Goal: Task Accomplishment & Management: Manage account settings

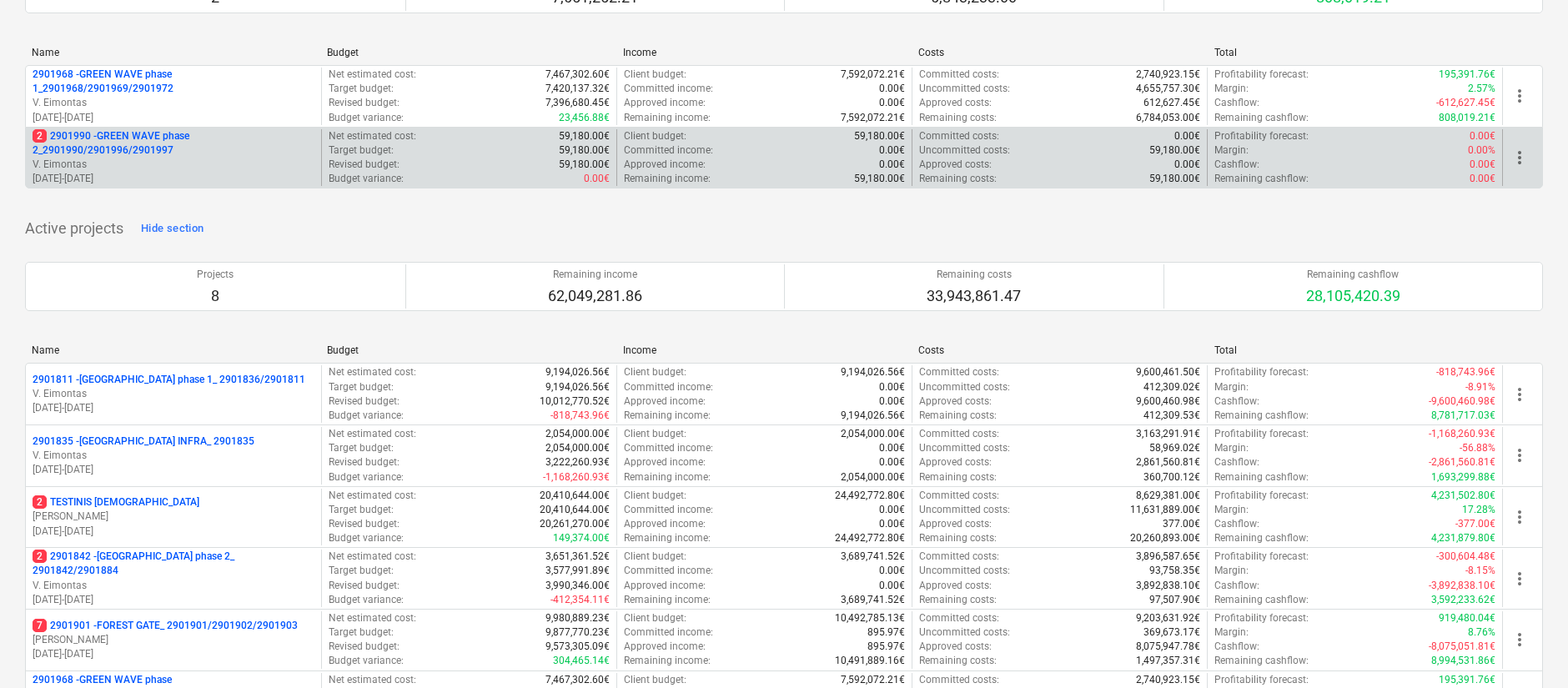
scroll to position [375, 0]
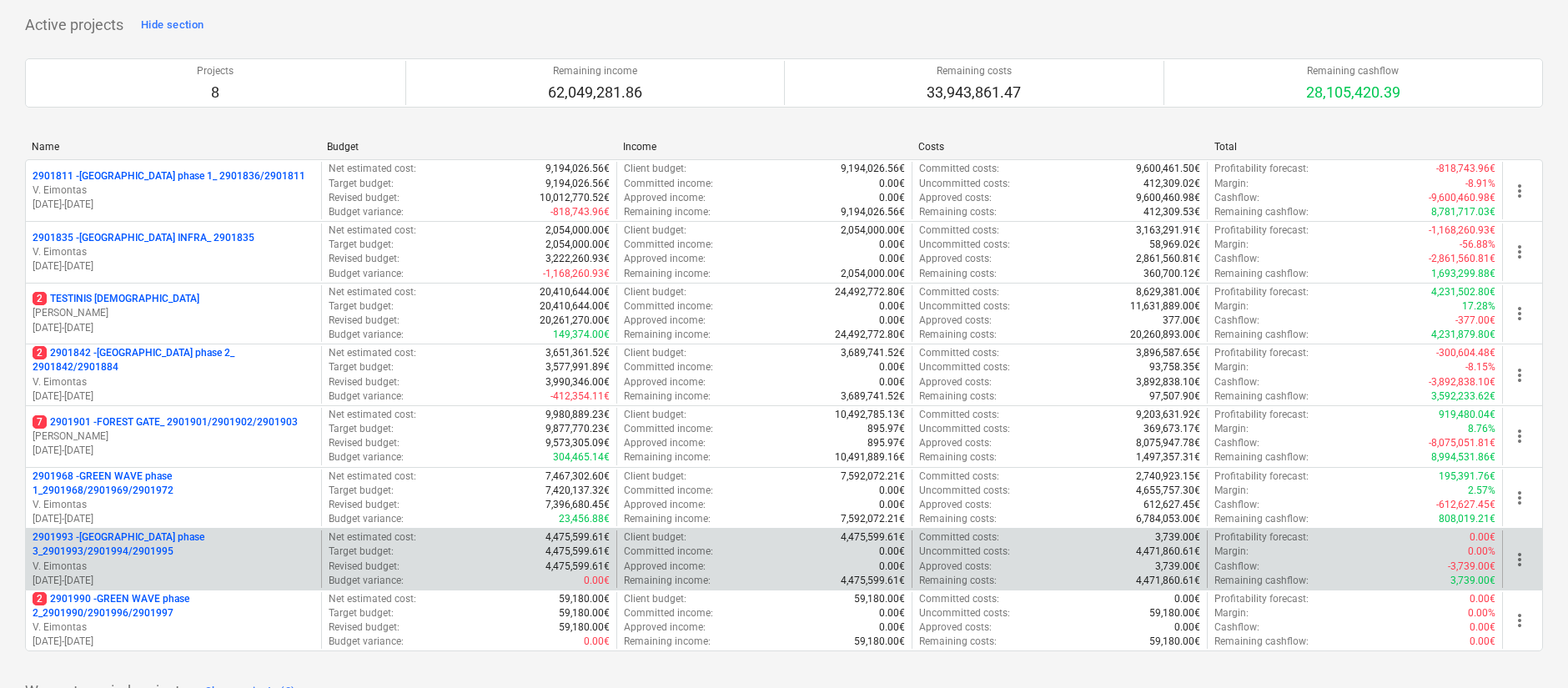
click at [224, 544] on p "2901993 - [GEOGRAPHIC_DATA] phase 3_2901993/2901994/2901995" at bounding box center [173, 544] width 282 height 28
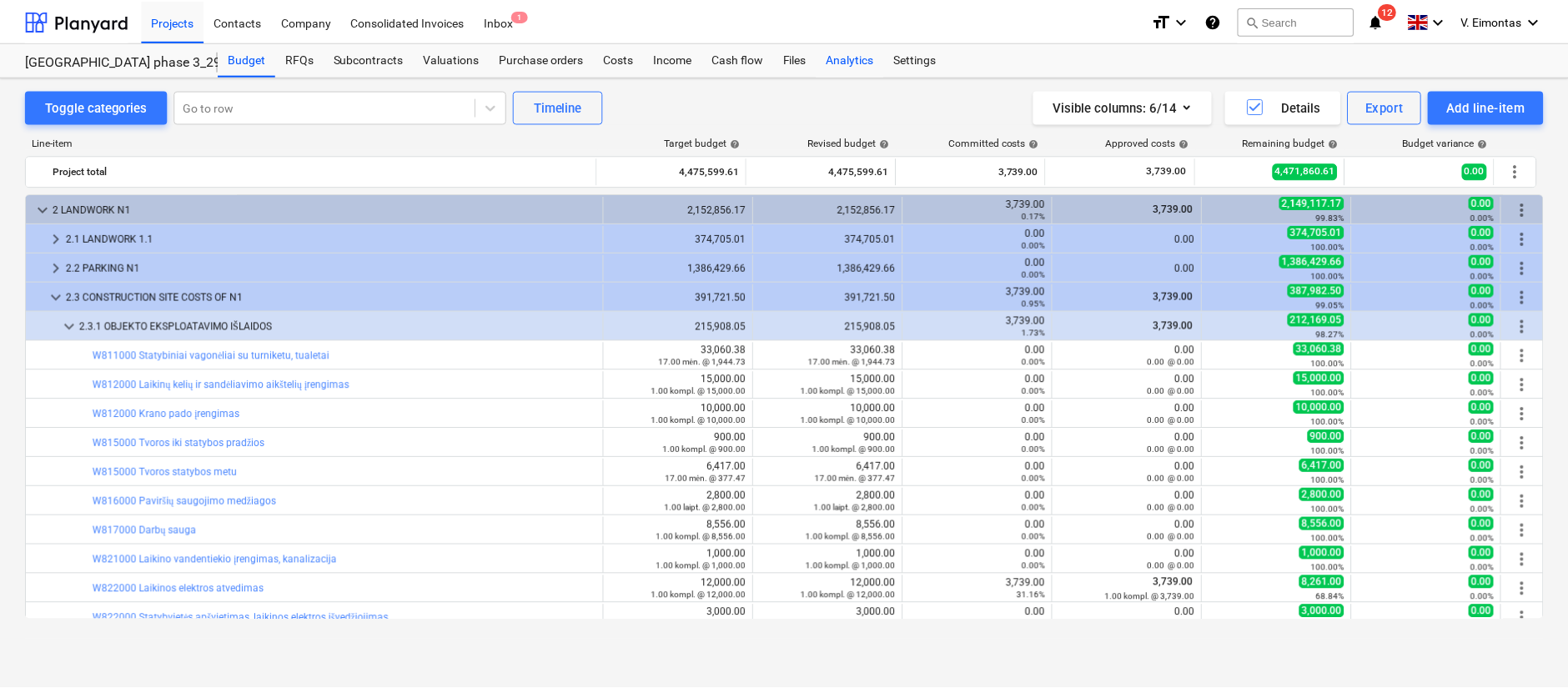
scroll to position [125, 0]
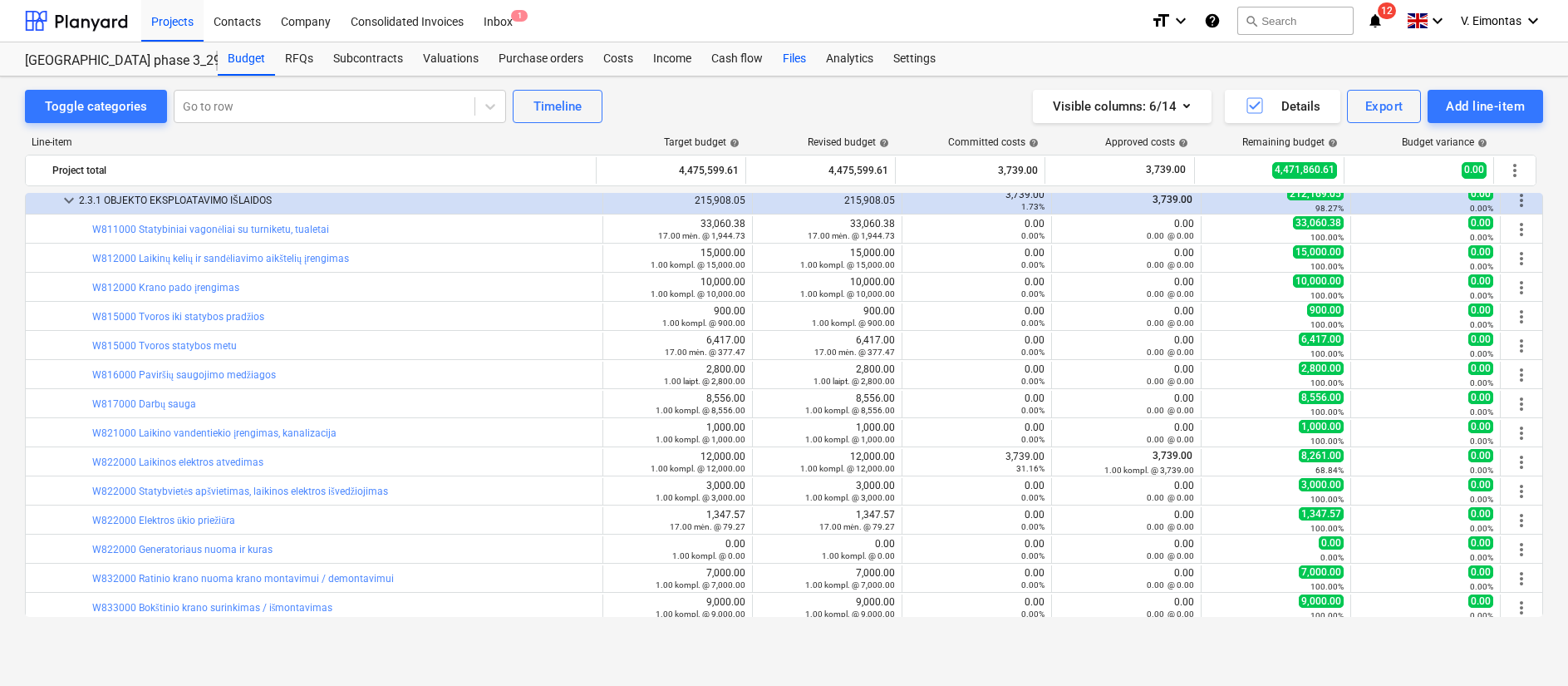
click at [810, 47] on div "Files" at bounding box center [794, 59] width 43 height 33
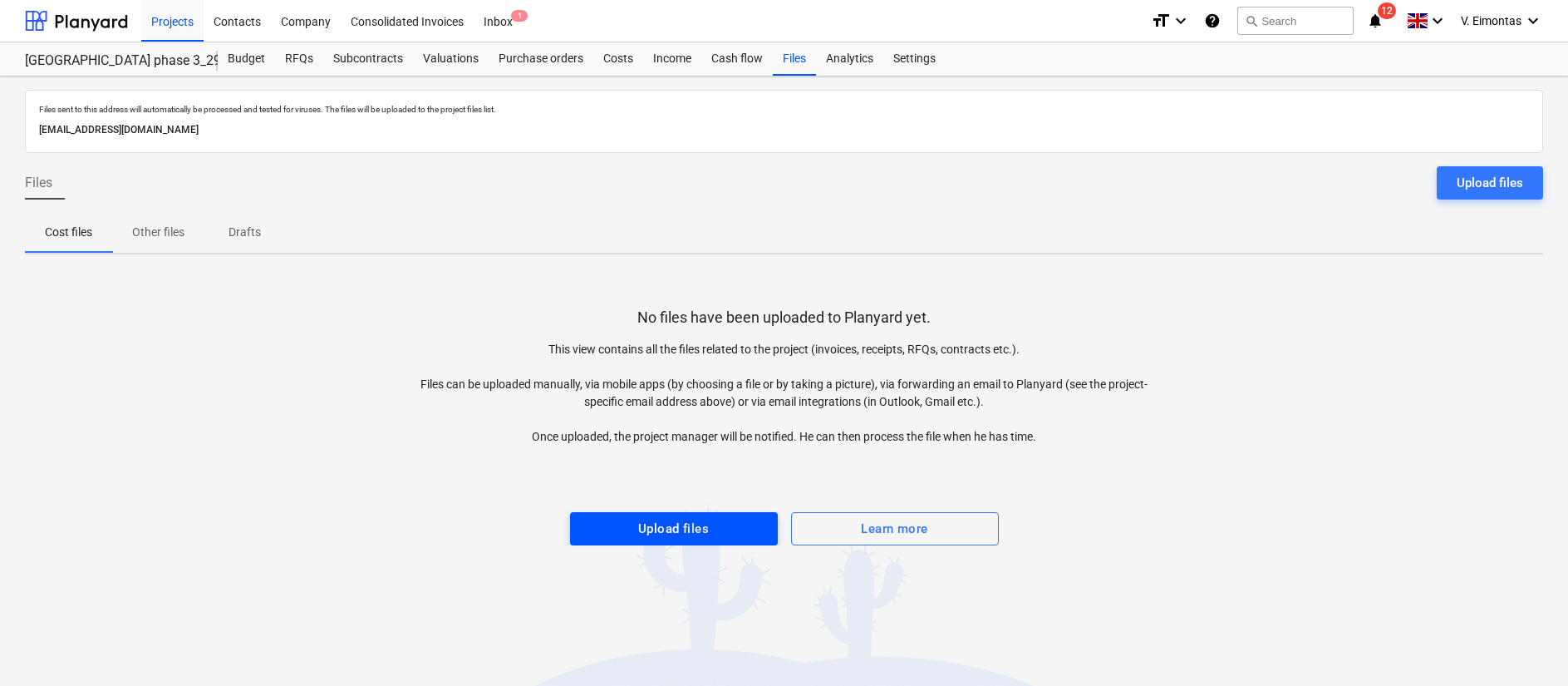
click at [665, 526] on div "Upload files" at bounding box center [674, 528] width 71 height 22
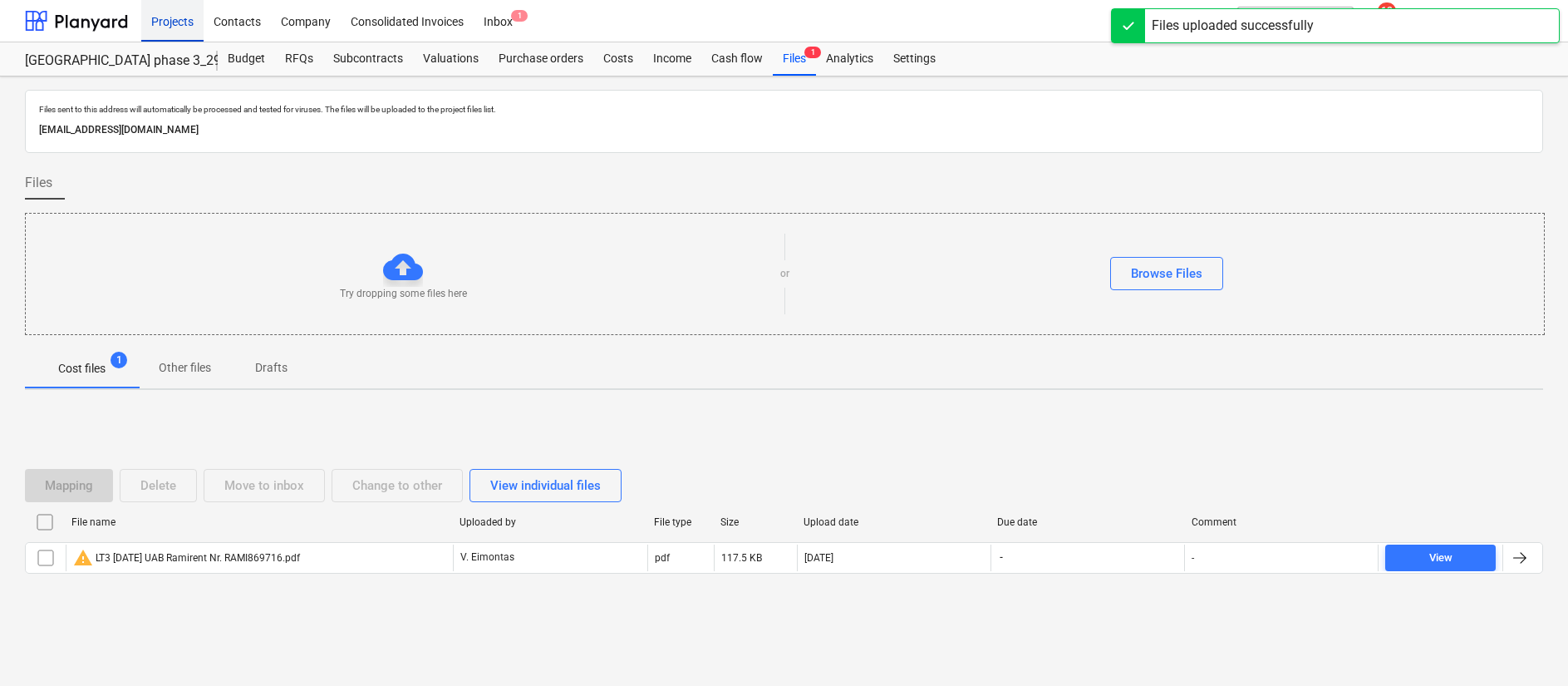
click at [174, 17] on div "Projects" at bounding box center [173, 20] width 62 height 42
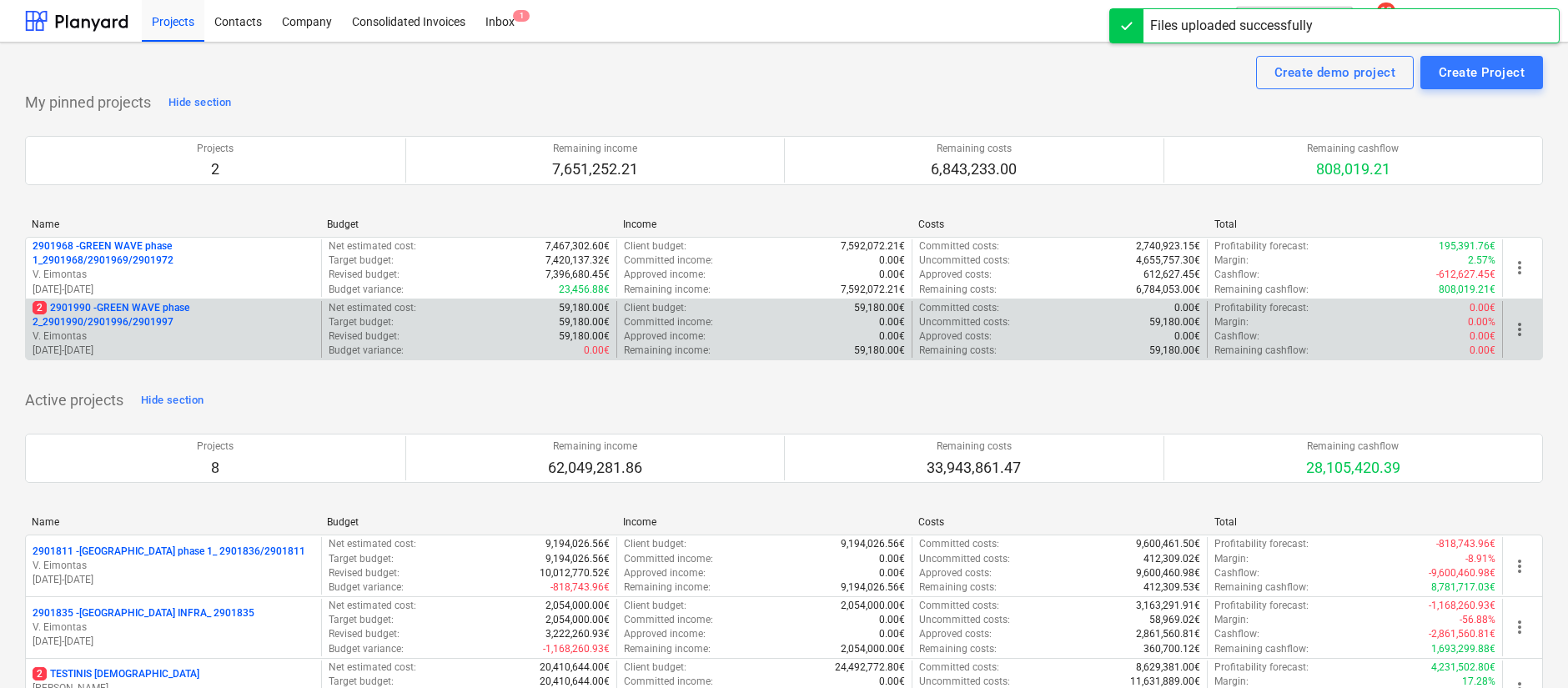
click at [134, 318] on p "2 2901990 - GREEN WAVE phase 2_2901990/2901996/2901997" at bounding box center [173, 315] width 282 height 28
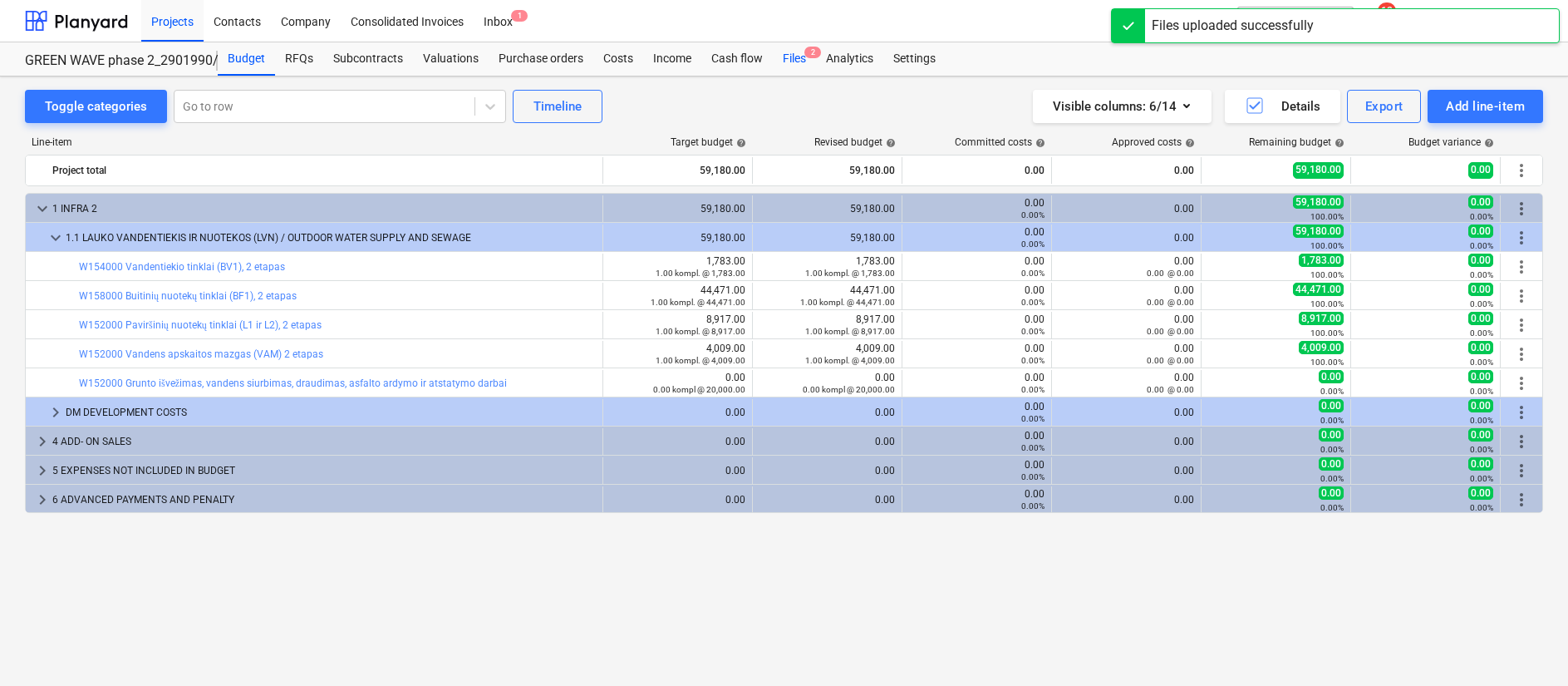
click at [776, 67] on div "Files 2" at bounding box center [794, 59] width 43 height 33
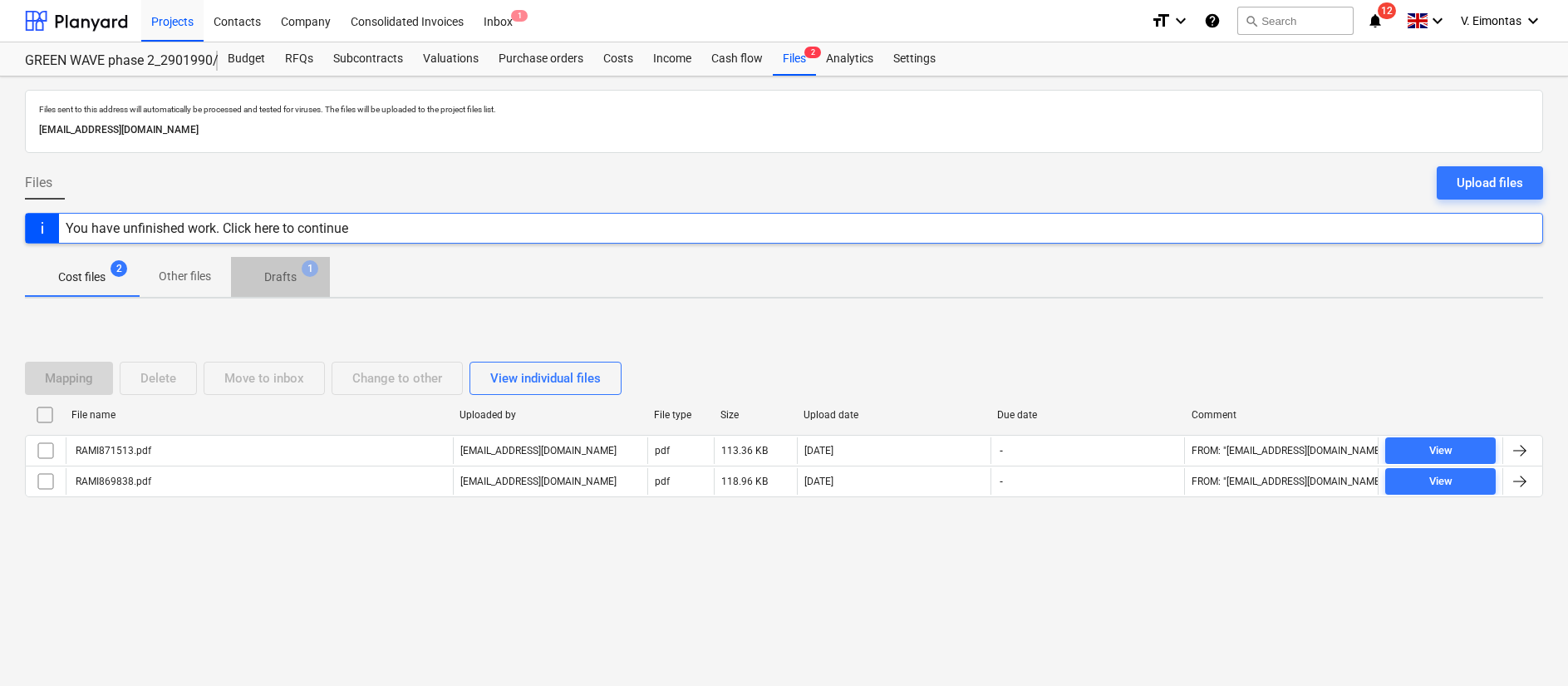
click at [282, 267] on span "Drafts 1" at bounding box center [280, 276] width 99 height 30
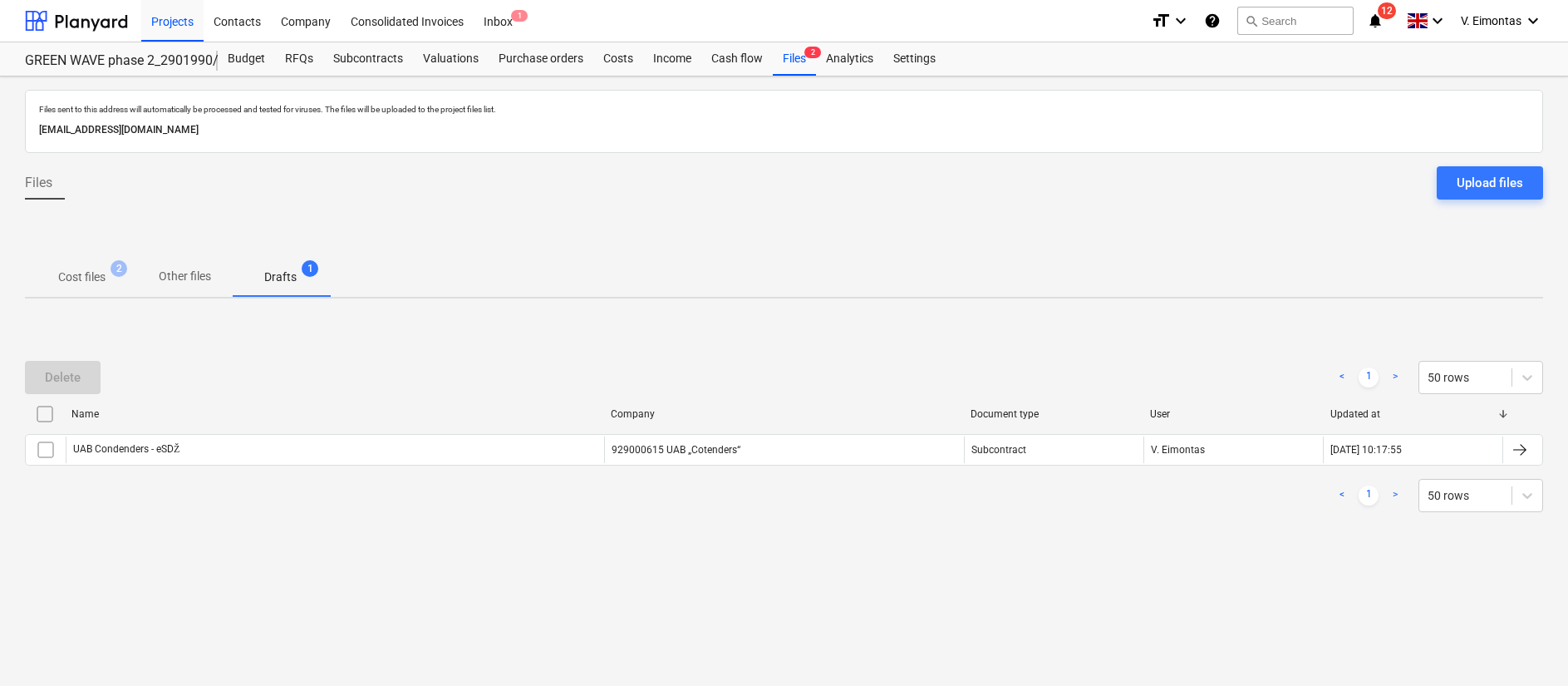
click at [40, 417] on input "checkbox" at bounding box center [44, 414] width 26 height 26
click at [76, 374] on div "Delete" at bounding box center [63, 376] width 36 height 22
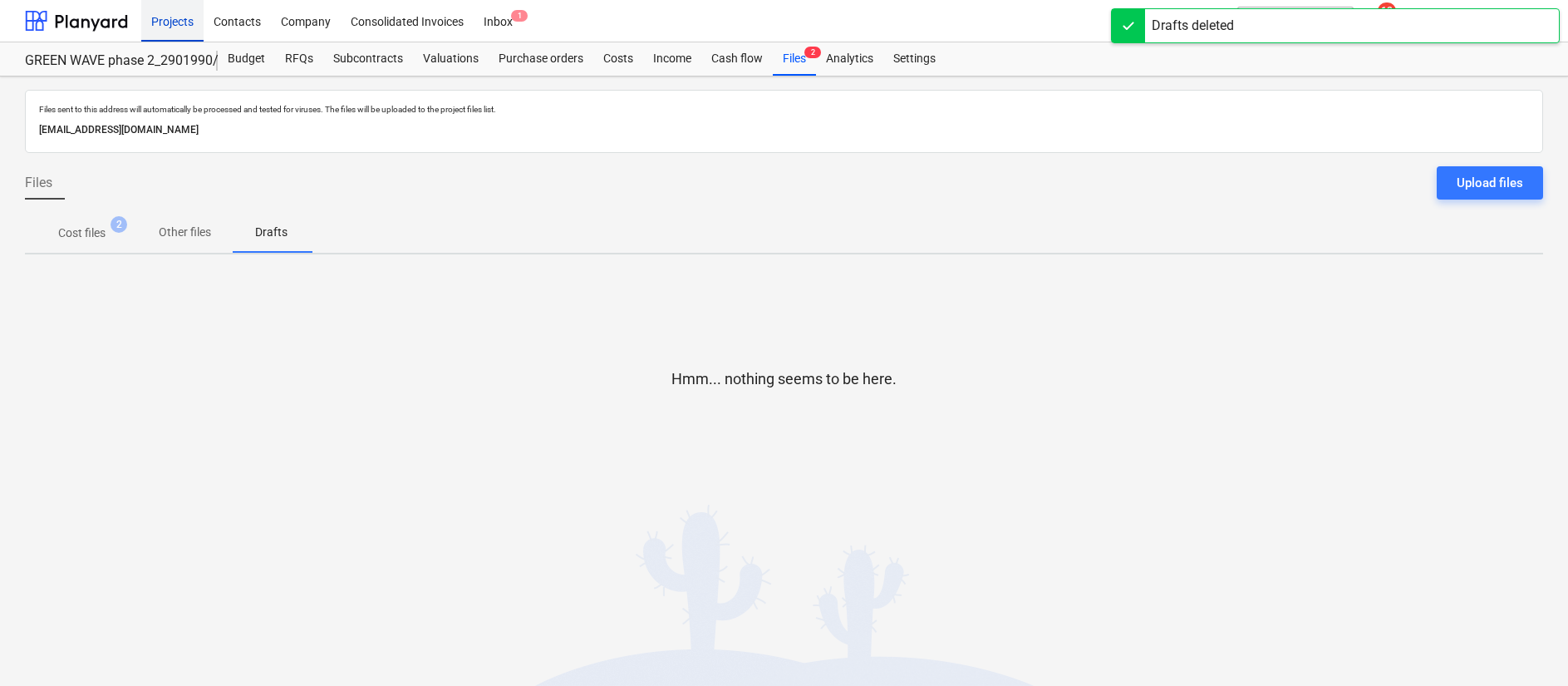
click at [151, 22] on div "Projects" at bounding box center [173, 20] width 62 height 42
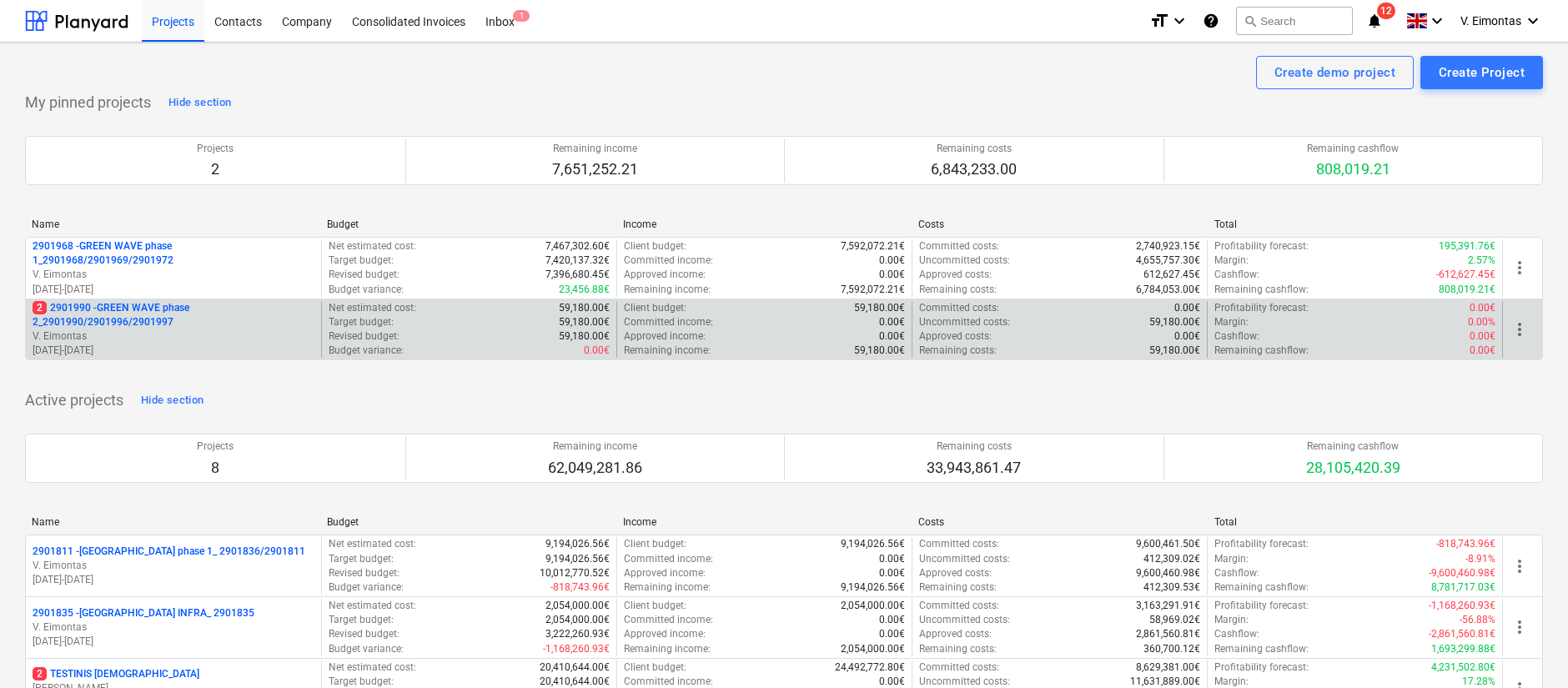
click at [123, 314] on p "2 2901990 - GREEN WAVE phase 2_2901990/2901996/2901997" at bounding box center [173, 315] width 282 height 28
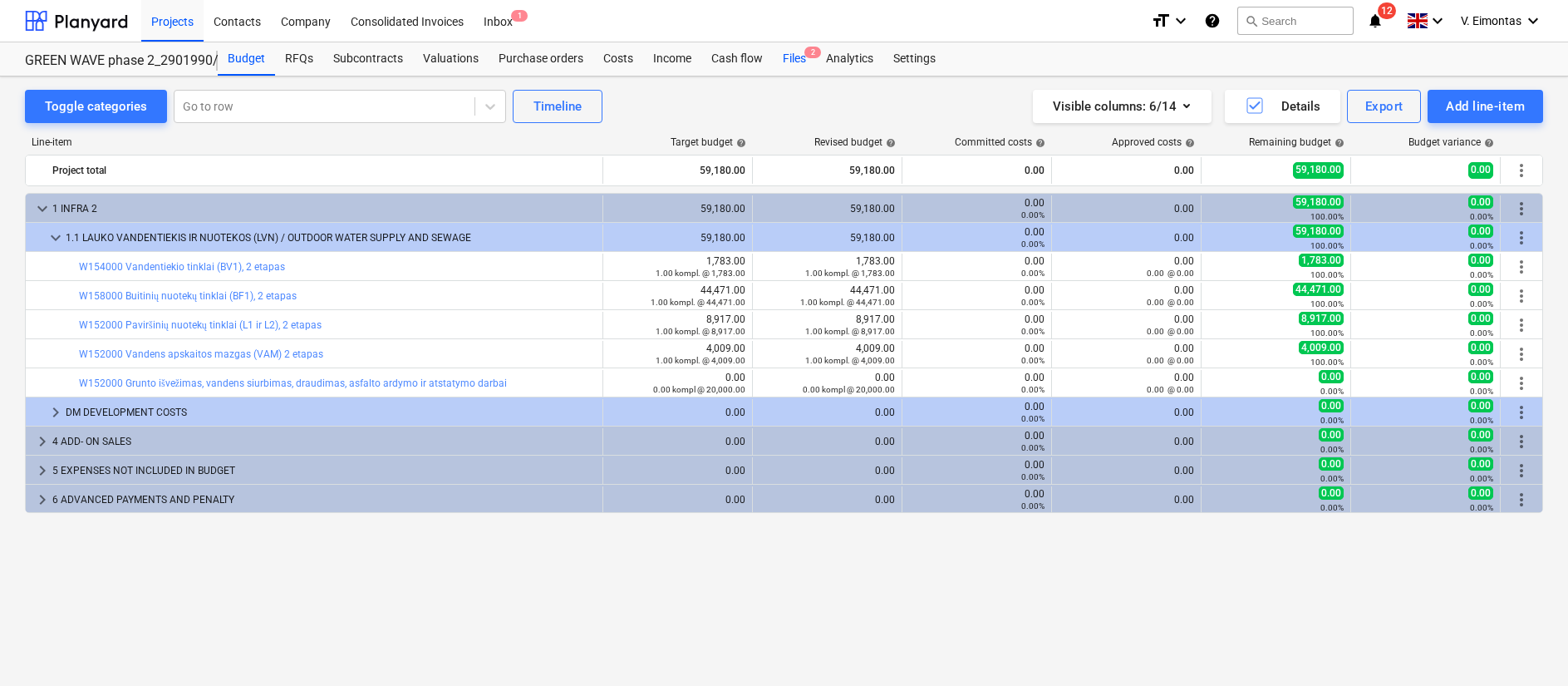
click at [795, 59] on div "Files 2" at bounding box center [794, 59] width 43 height 33
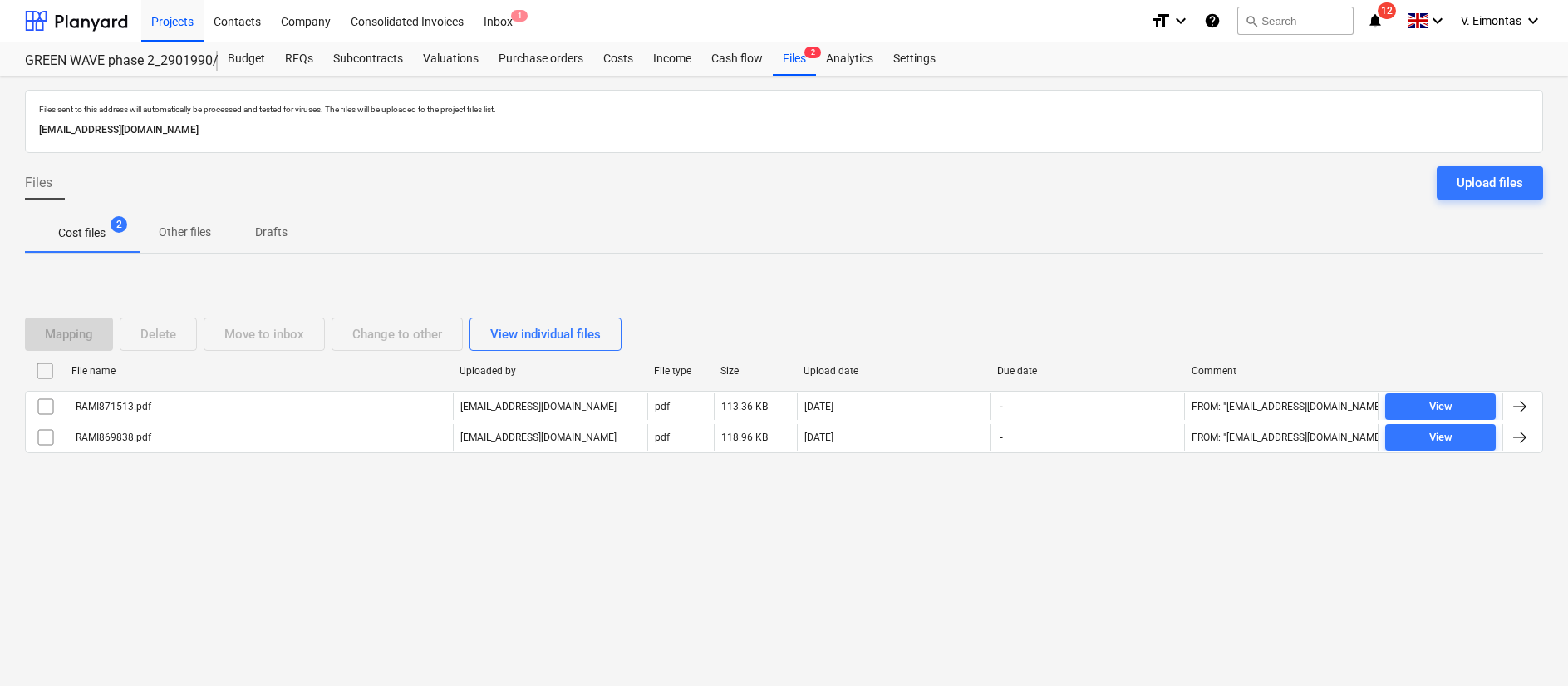
click at [35, 369] on input "checkbox" at bounding box center [44, 371] width 26 height 26
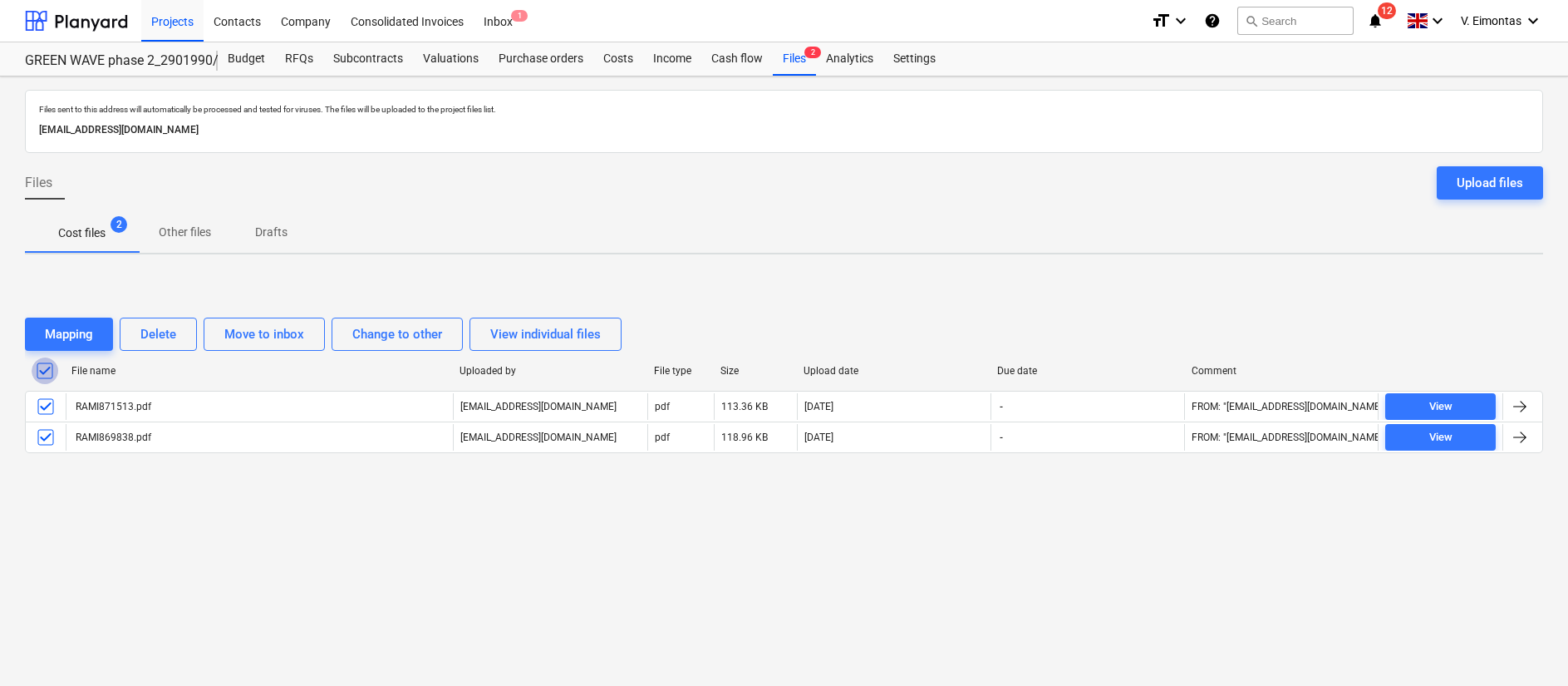
click at [46, 375] on input "checkbox" at bounding box center [44, 371] width 26 height 26
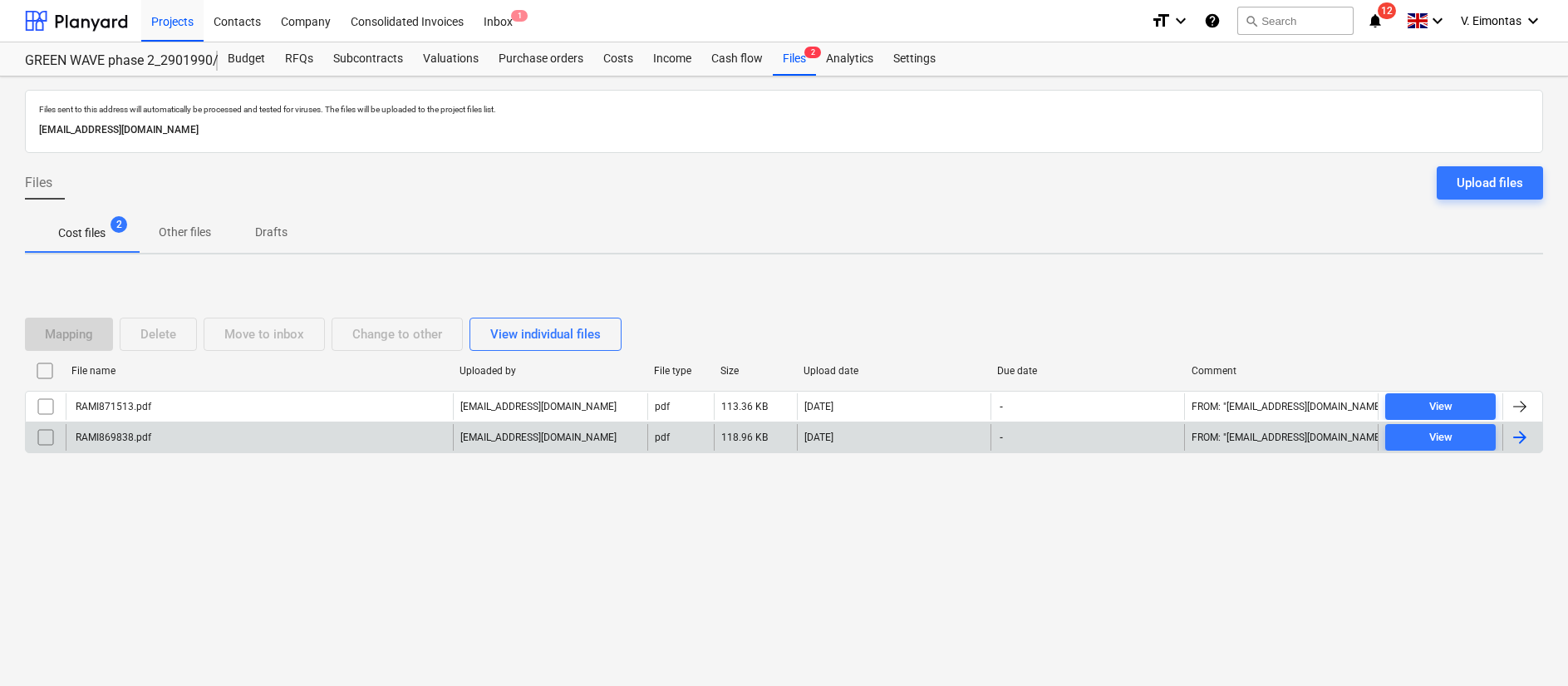
click at [144, 440] on div "RAMI869838.pdf" at bounding box center [112, 437] width 78 height 11
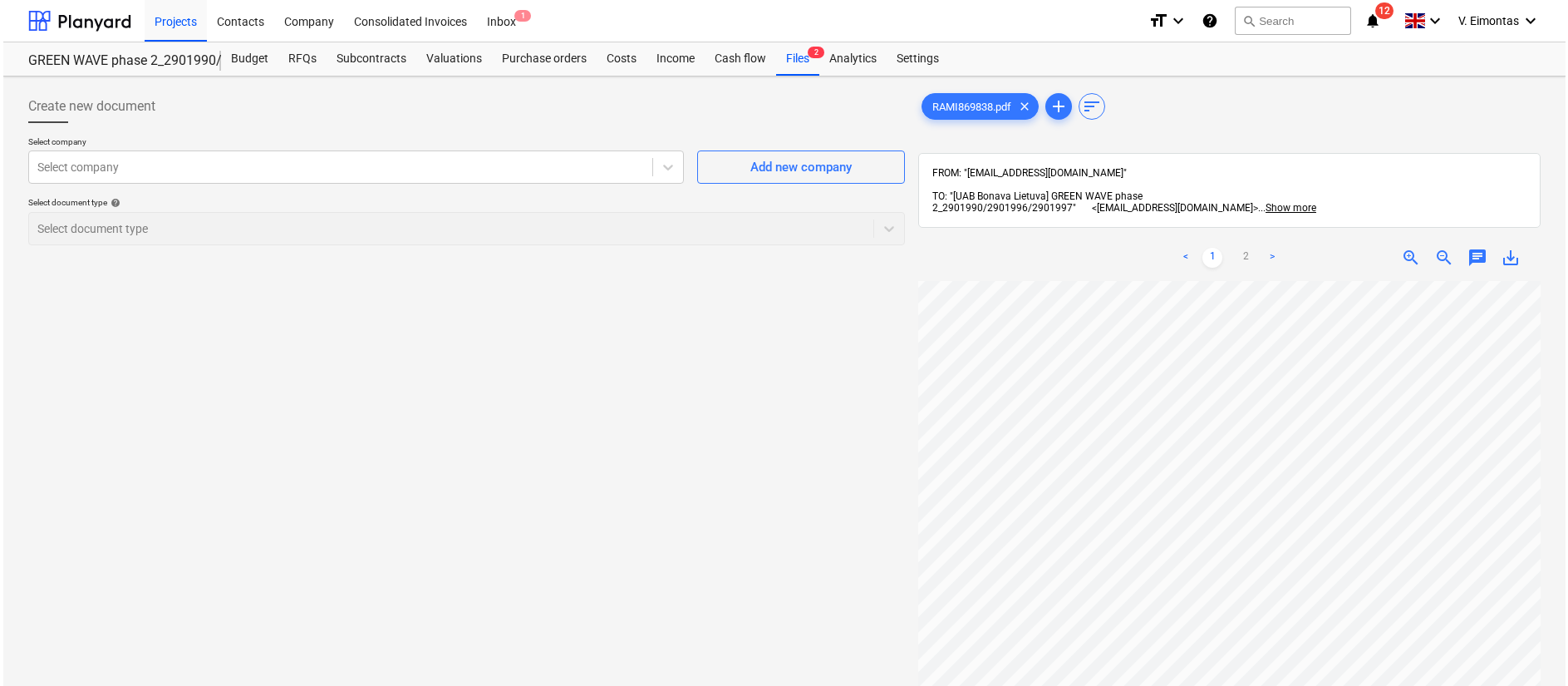
scroll to position [47, 25]
click at [1510, 247] on span "save_alt" at bounding box center [1507, 257] width 20 height 20
click at [673, 376] on div "Create new document Select company Select company Add new company Select docume…" at bounding box center [462, 505] width 890 height 844
click at [792, 53] on div "Files 2" at bounding box center [794, 59] width 43 height 33
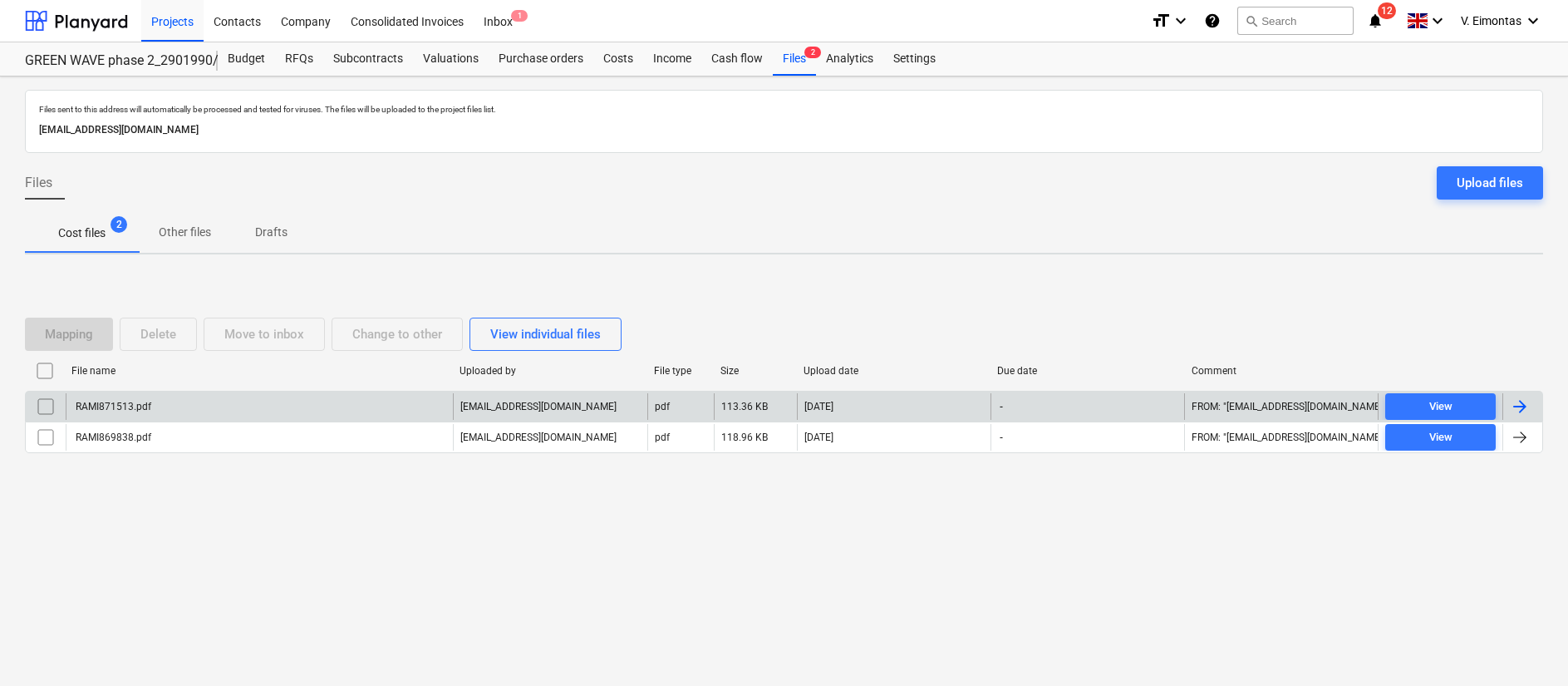
click at [138, 402] on div "RAMI871513.pdf" at bounding box center [112, 407] width 78 height 11
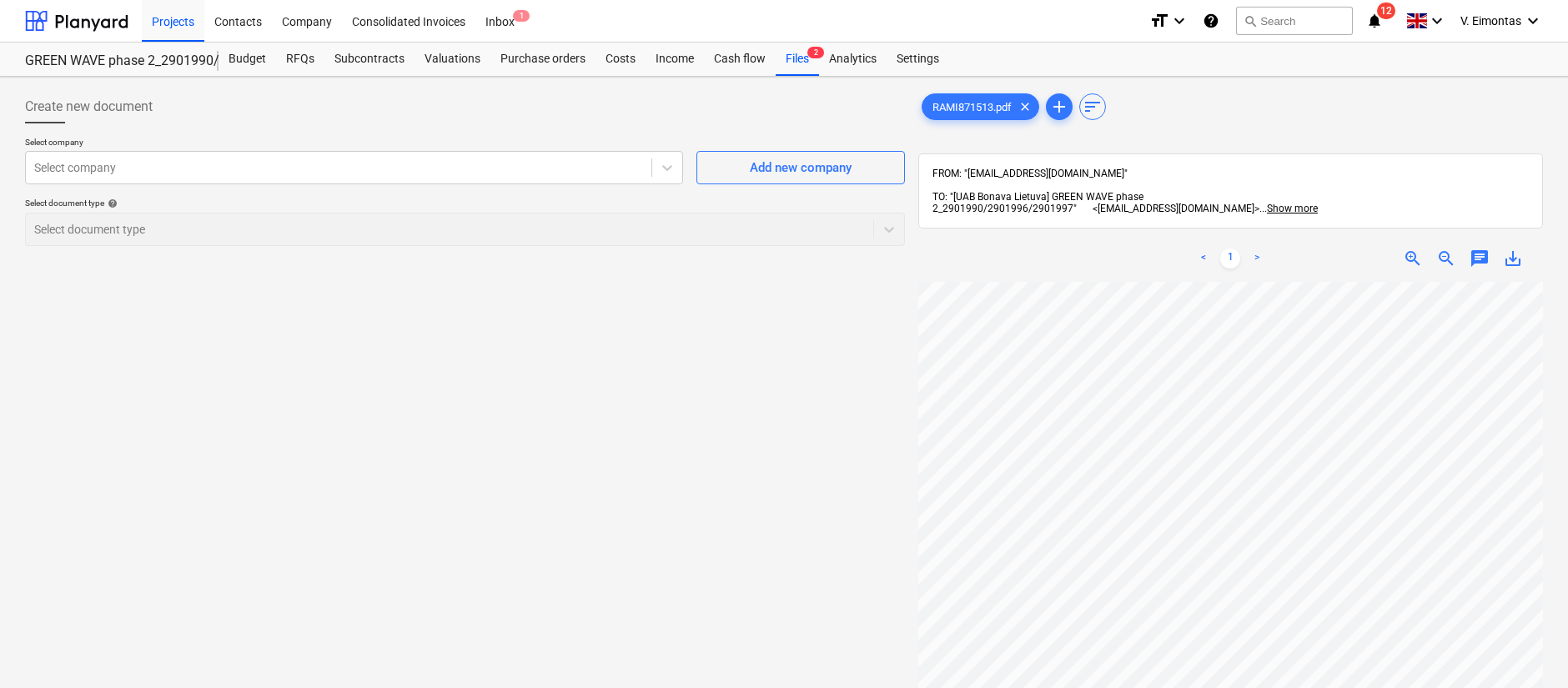
click at [1515, 248] on span "save_alt" at bounding box center [1512, 257] width 20 height 20
click at [785, 62] on div "Files 2" at bounding box center [797, 59] width 44 height 33
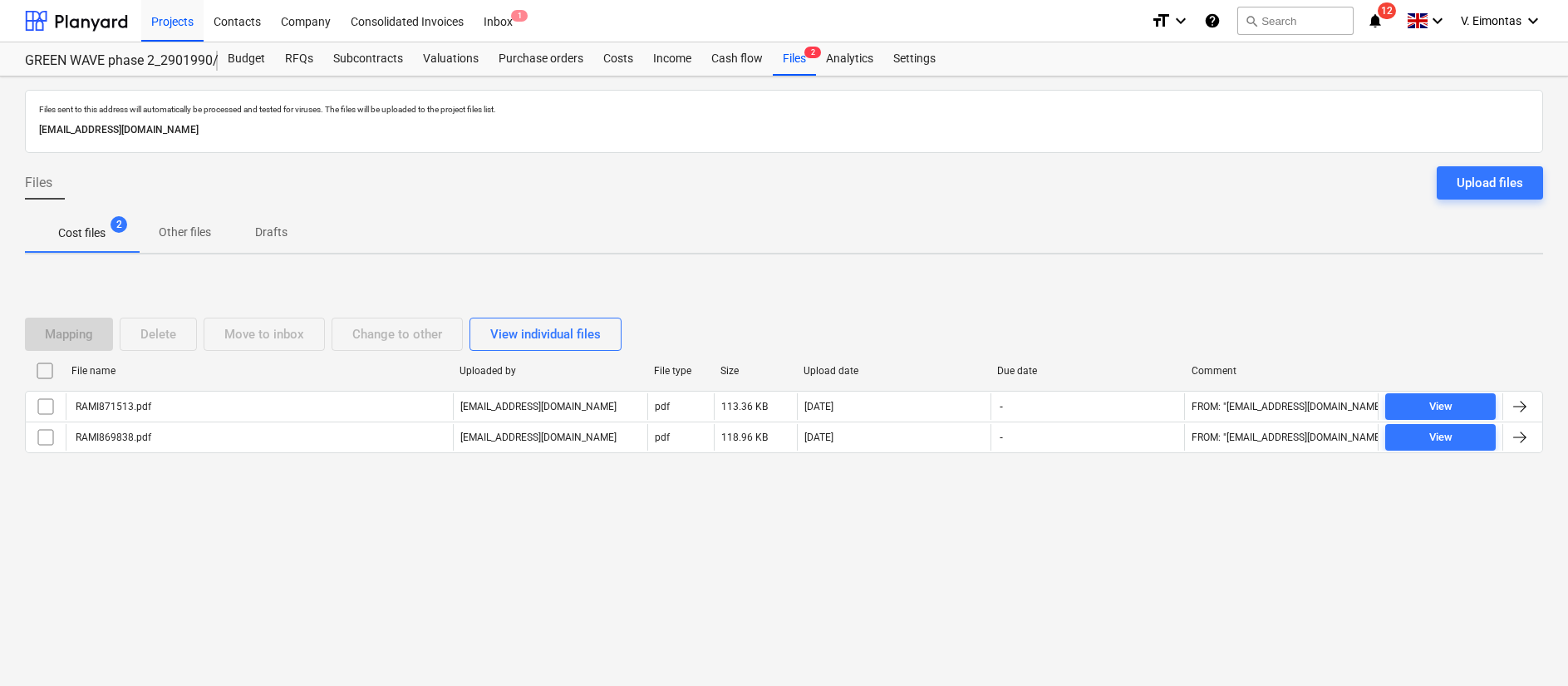
click at [45, 373] on input "checkbox" at bounding box center [44, 371] width 26 height 26
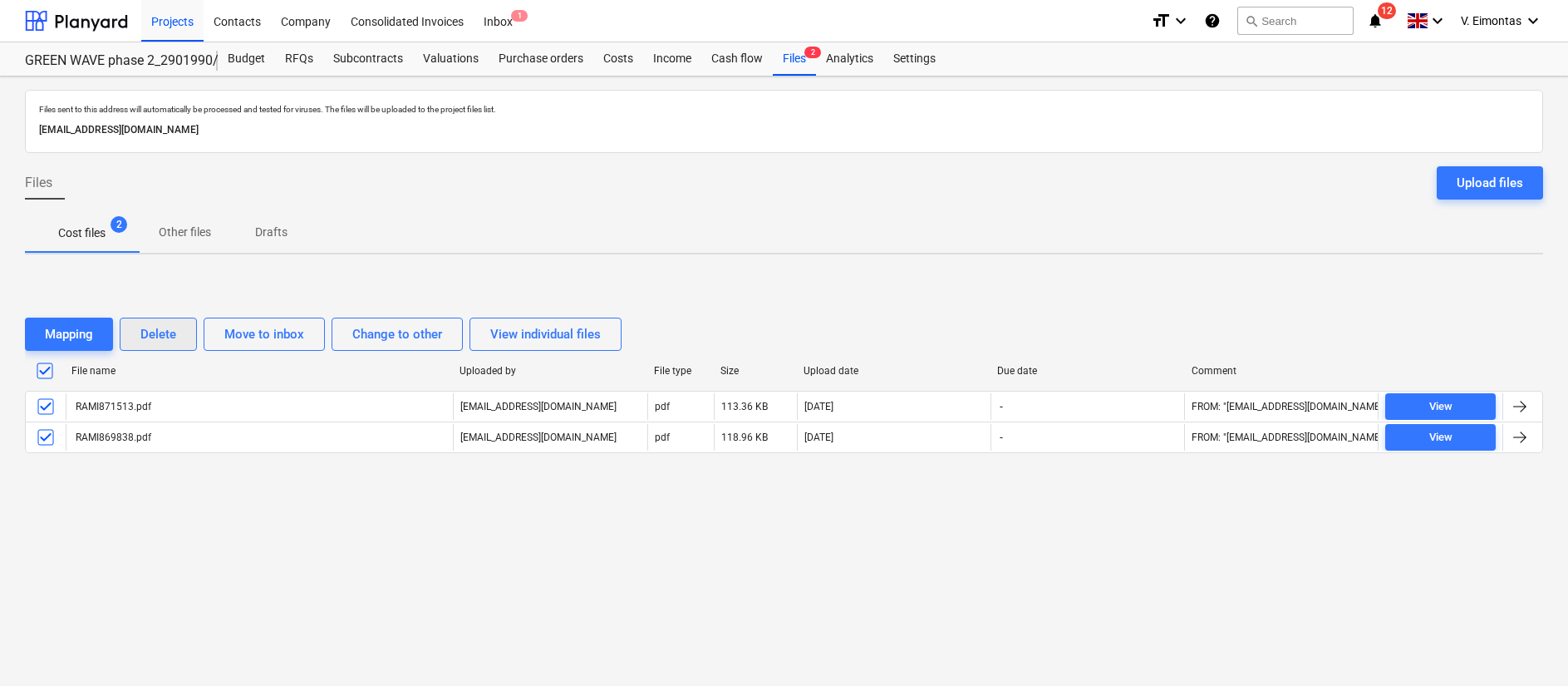
click at [151, 336] on div "Delete" at bounding box center [158, 334] width 36 height 22
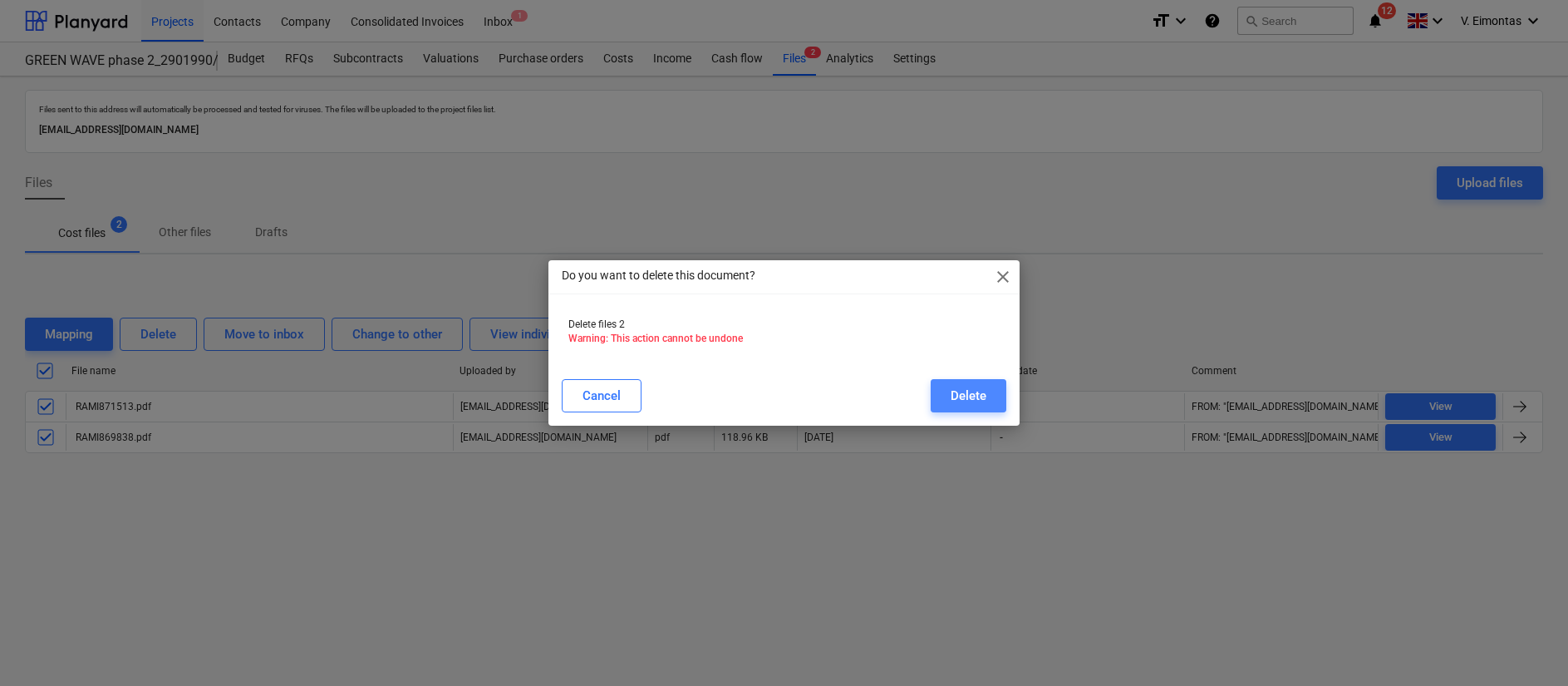
click at [948, 394] on button "Delete" at bounding box center [969, 395] width 75 height 33
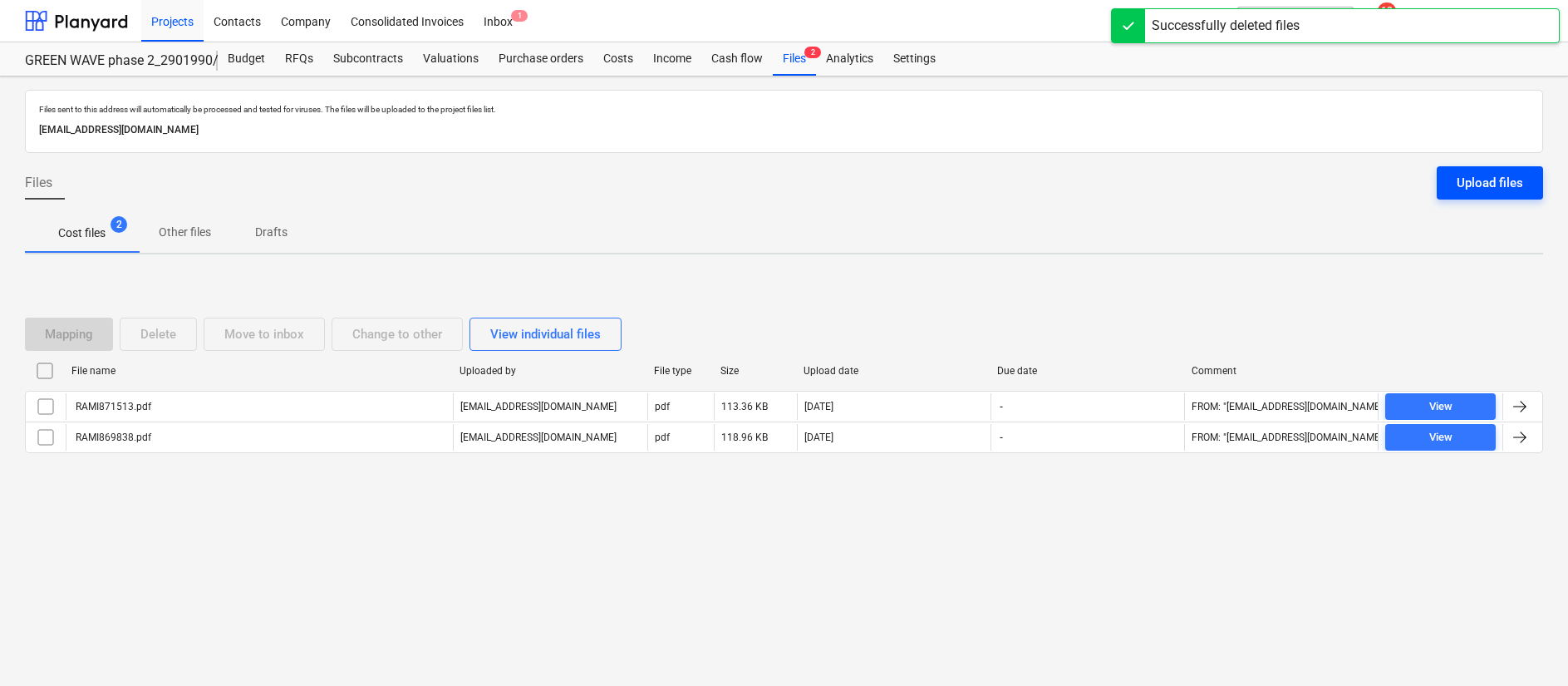
click at [1490, 166] on button "Upload files" at bounding box center [1490, 182] width 107 height 33
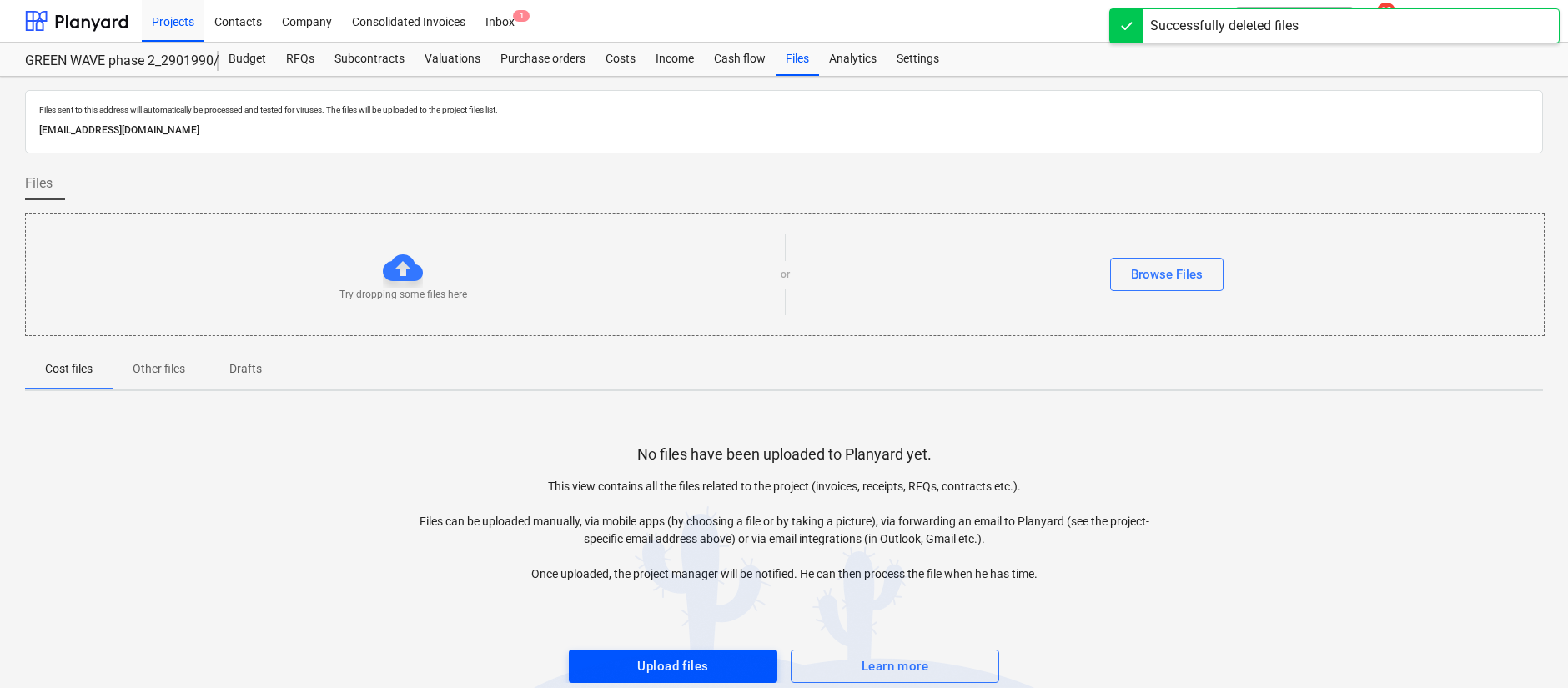
click at [661, 656] on div "Upload files" at bounding box center [672, 665] width 71 height 22
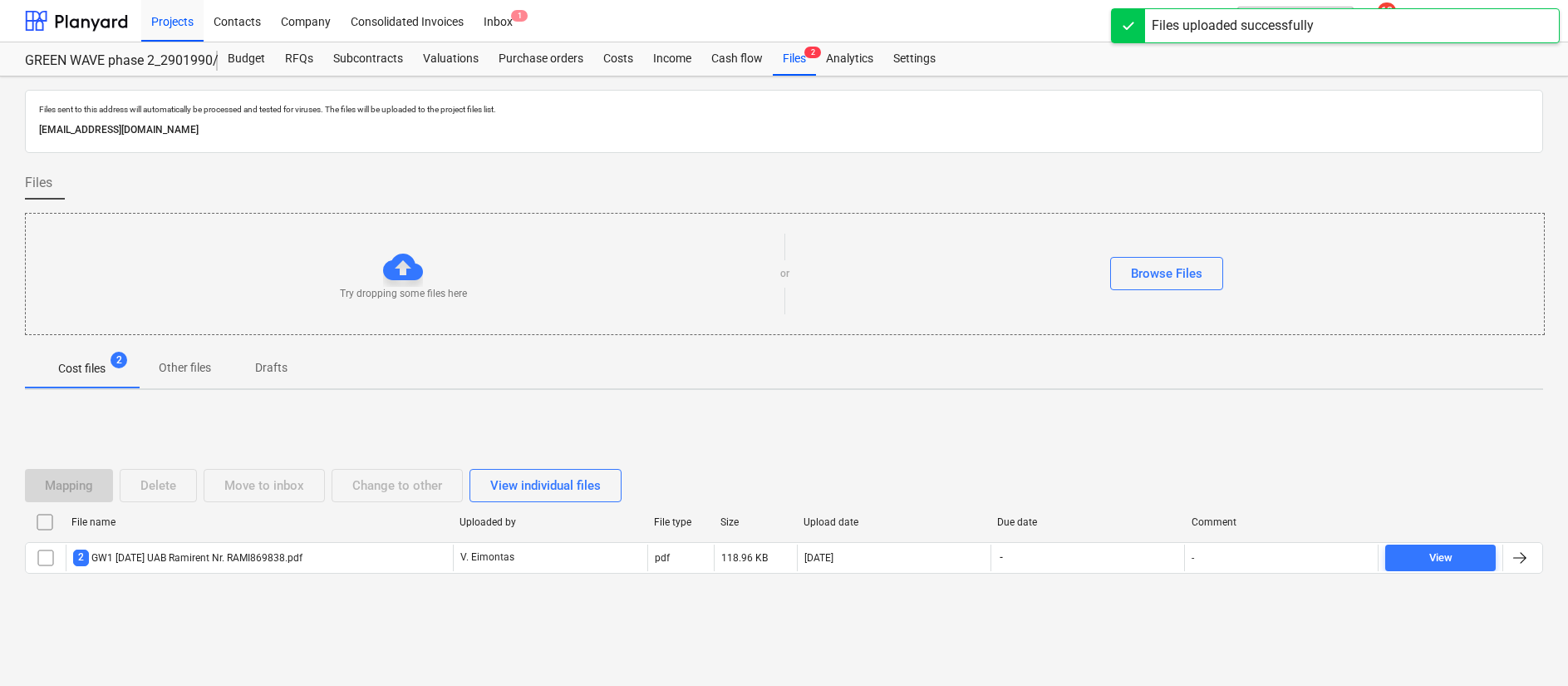
click at [45, 521] on input "checkbox" at bounding box center [44, 522] width 26 height 26
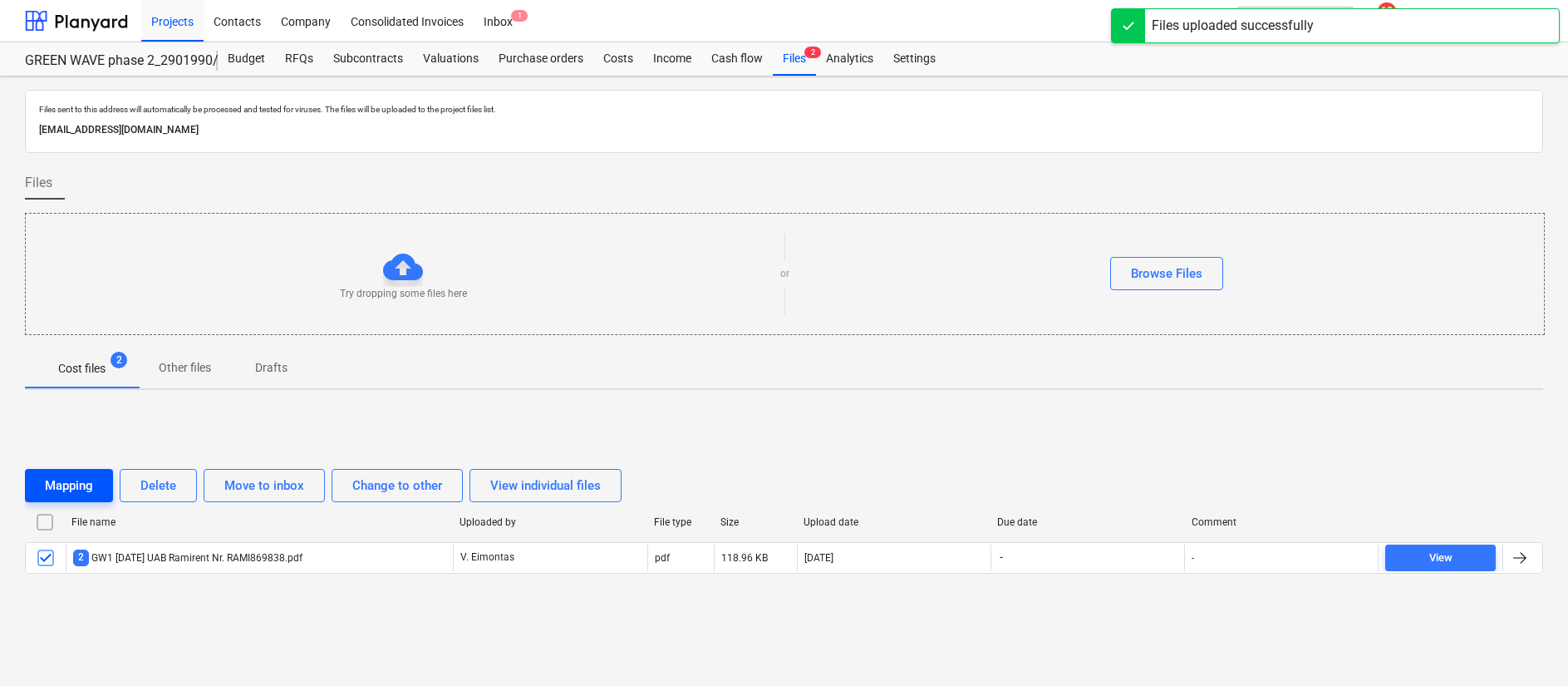
click at [86, 501] on button "Mapping" at bounding box center [68, 485] width 88 height 33
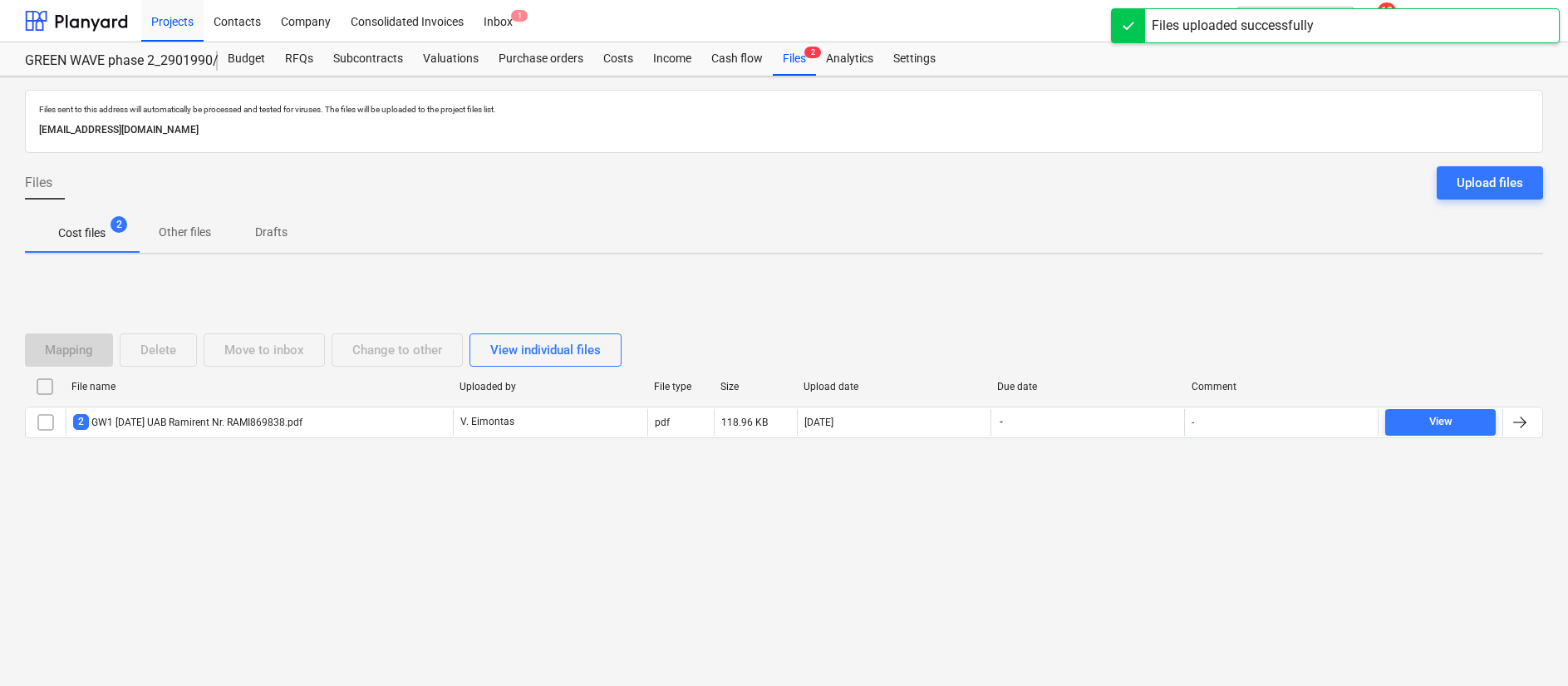
click at [60, 390] on div at bounding box center [44, 387] width 40 height 26
click at [53, 385] on input "checkbox" at bounding box center [44, 387] width 26 height 26
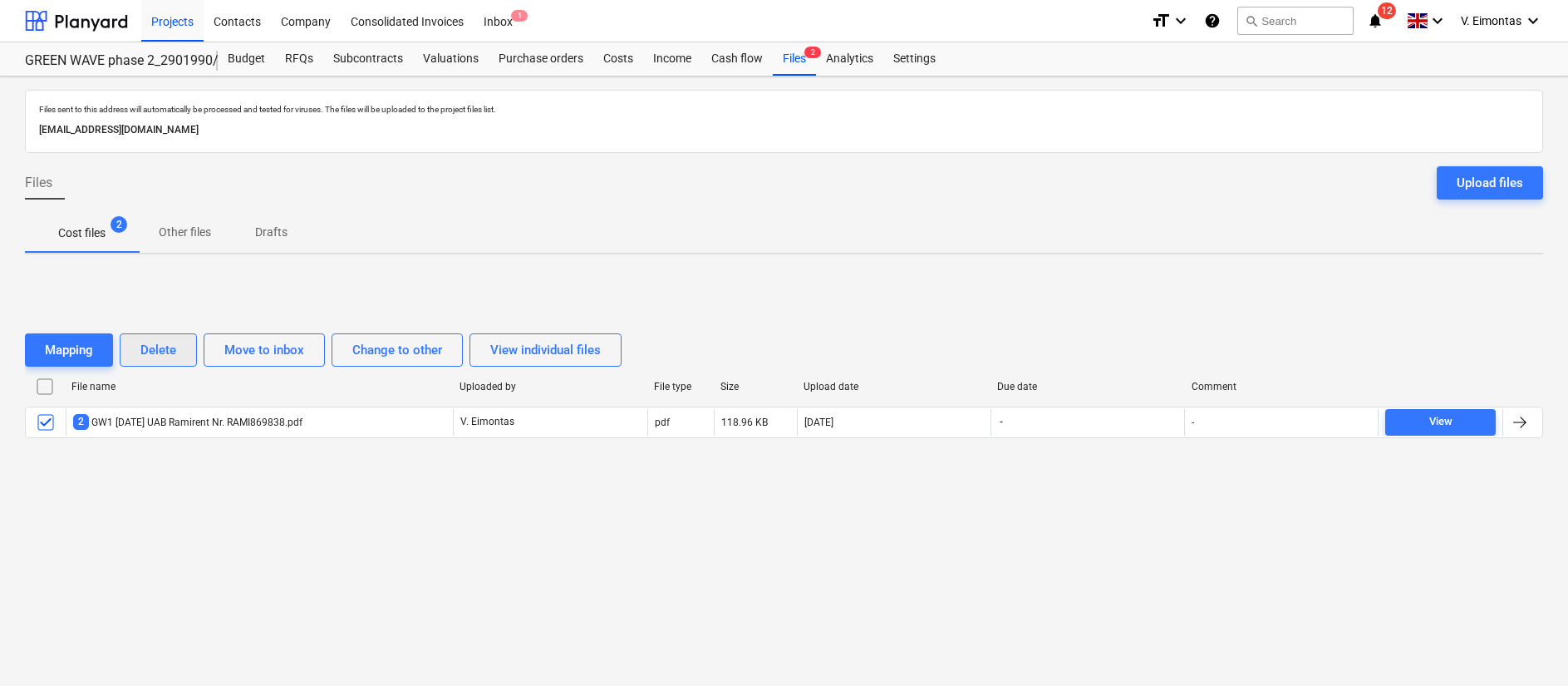
click at [162, 358] on div "Delete" at bounding box center [158, 349] width 36 height 22
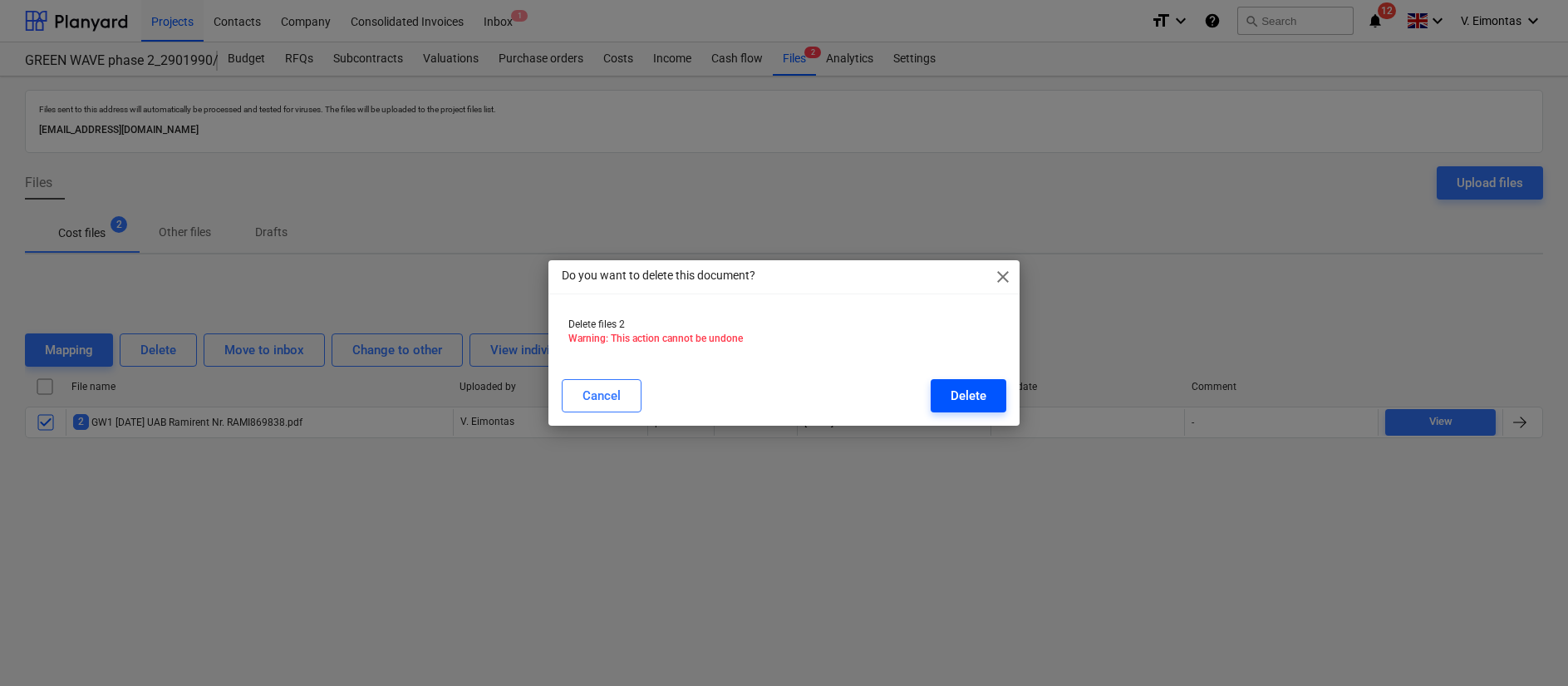
click at [980, 388] on div "Delete" at bounding box center [969, 395] width 36 height 22
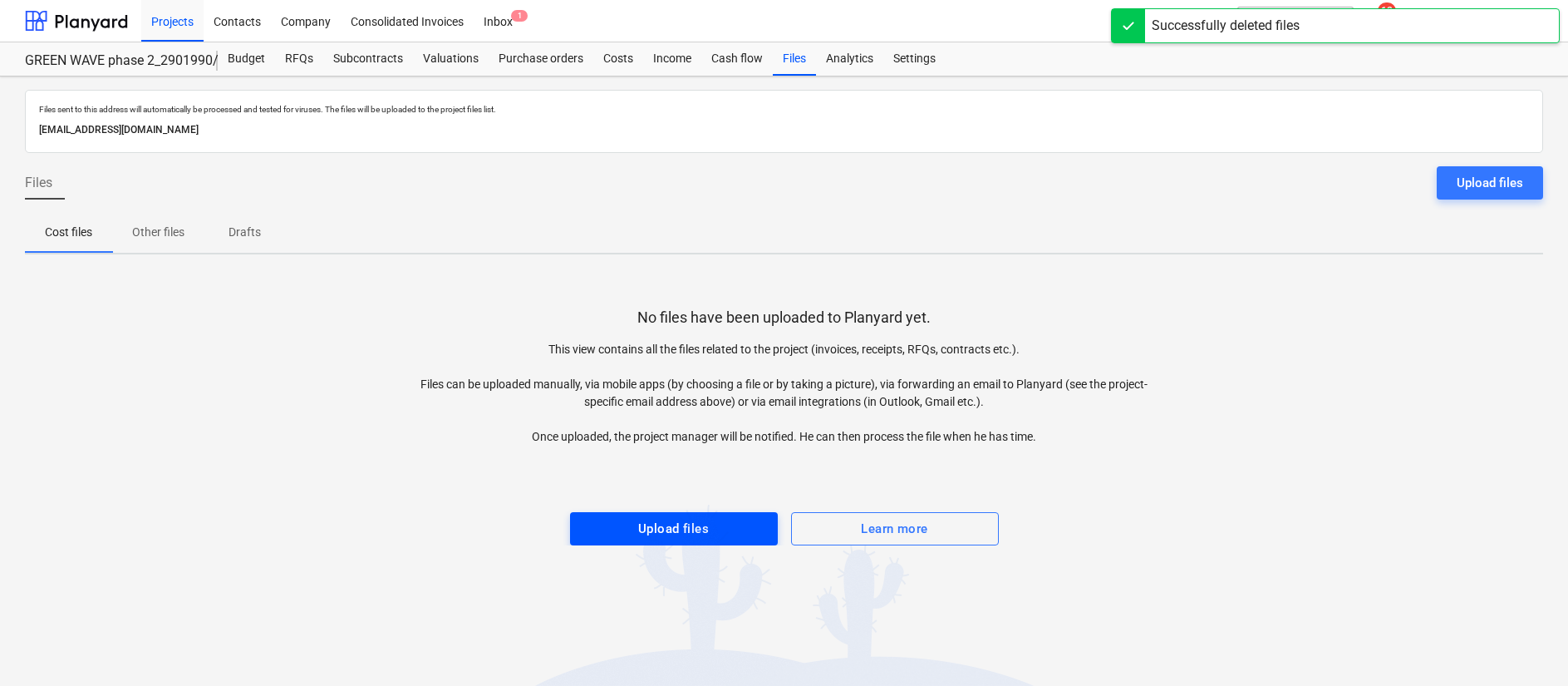
click at [578, 527] on button "Upload files" at bounding box center [674, 528] width 208 height 33
